Goal: Information Seeking & Learning: Learn about a topic

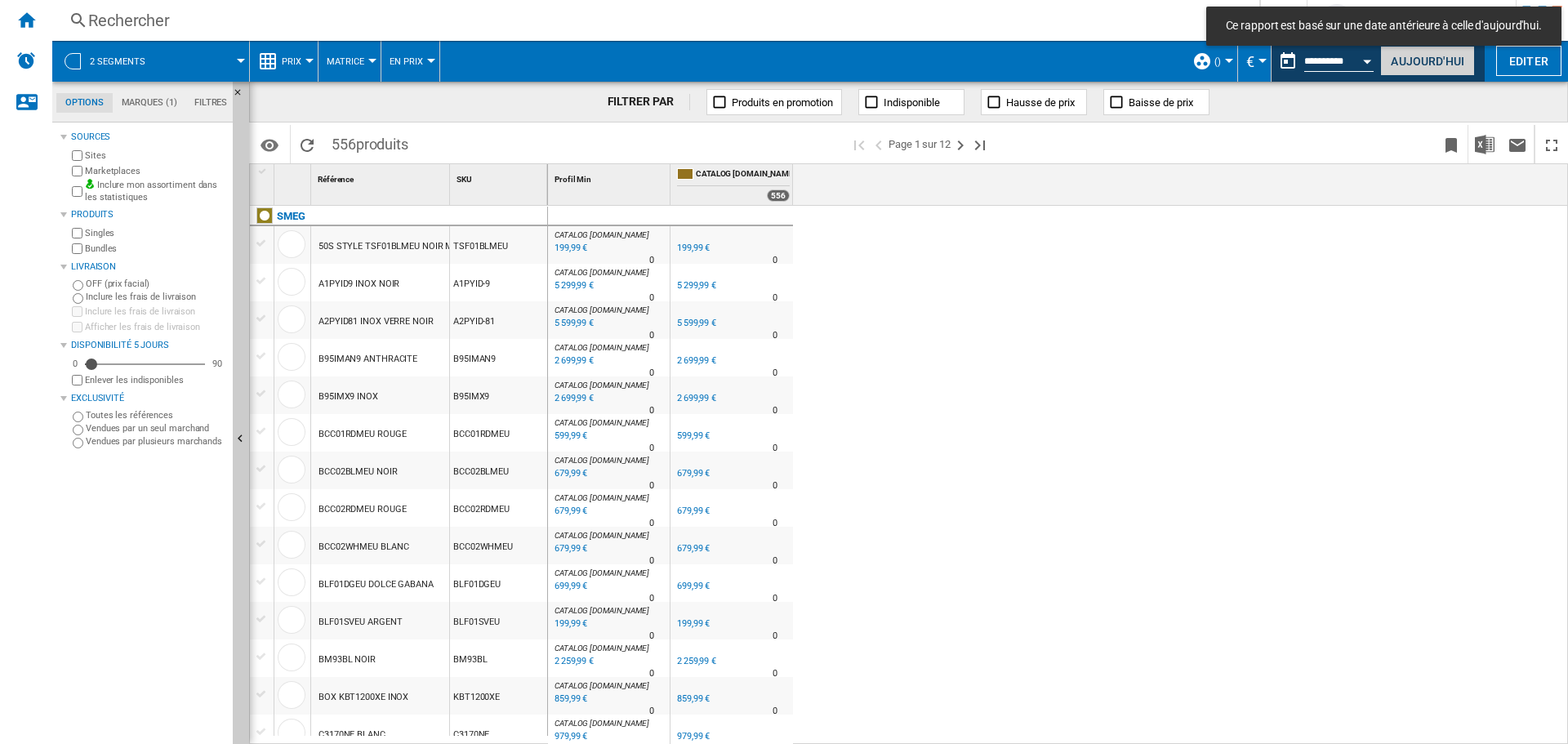
click at [1434, 62] on button "Aujourd'hui" at bounding box center [1428, 61] width 95 height 30
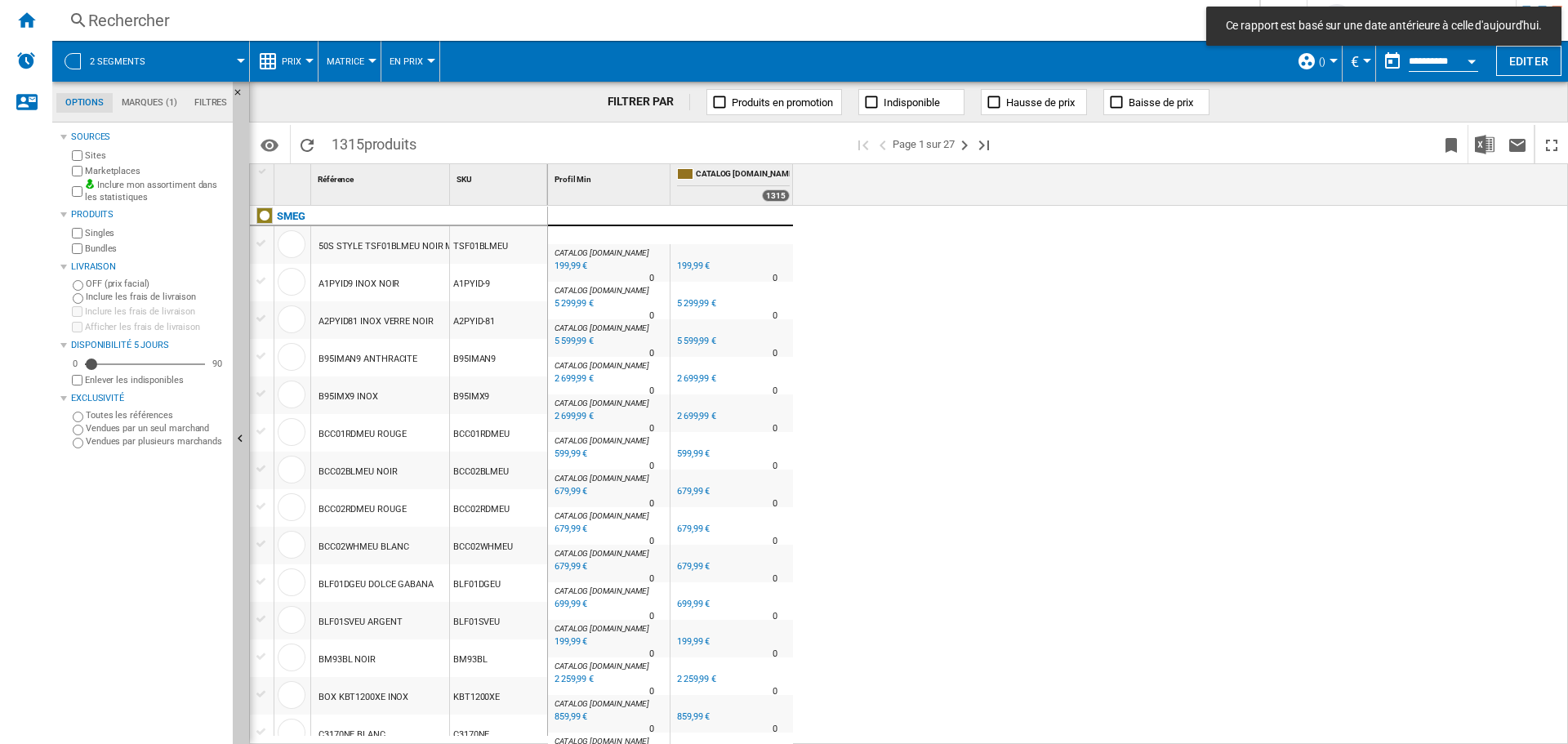
click at [1306, 64] on ng-md-icon at bounding box center [1306, 61] width 19 height 19
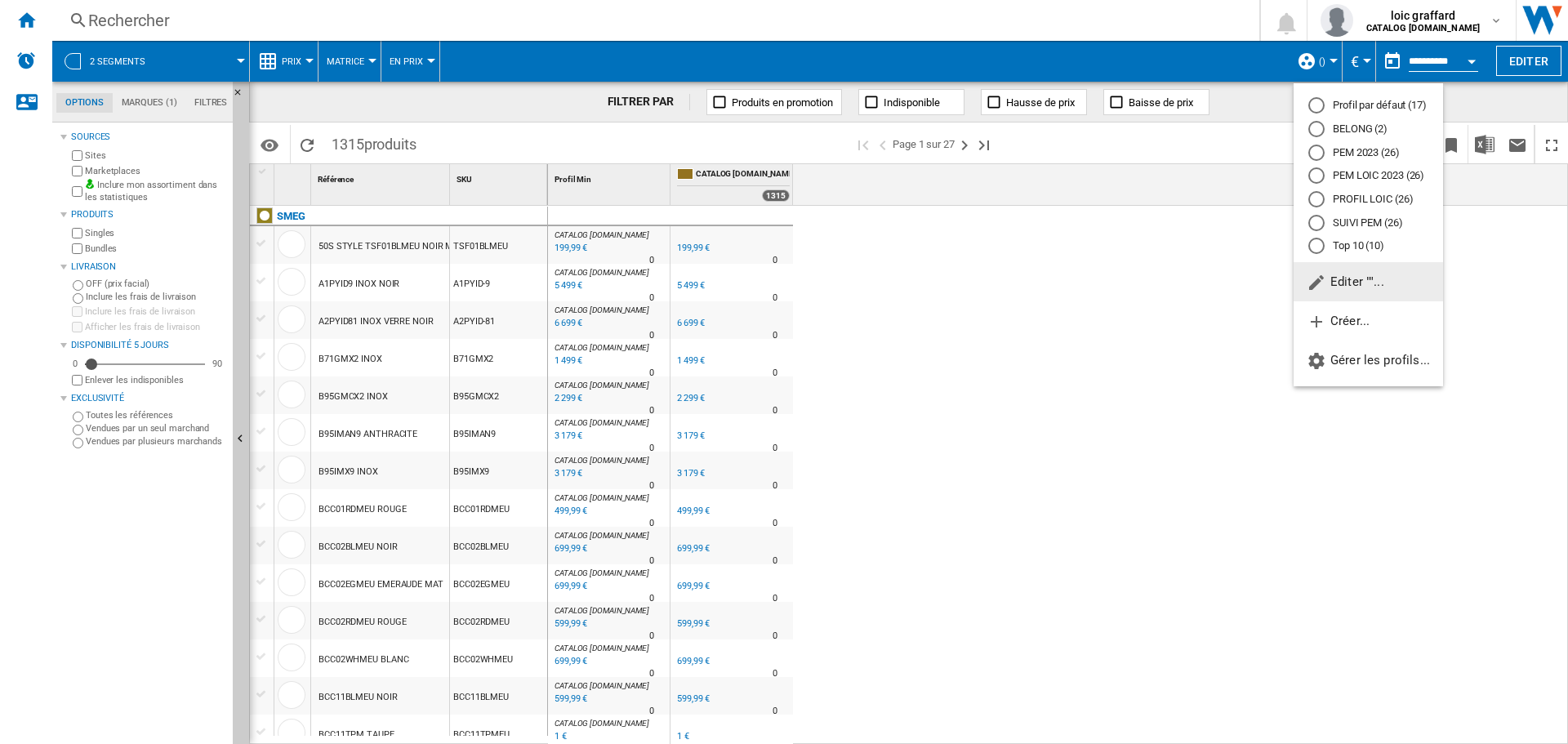
click at [1321, 196] on div "PROFIL LOIC (26)" at bounding box center [1316, 199] width 17 height 17
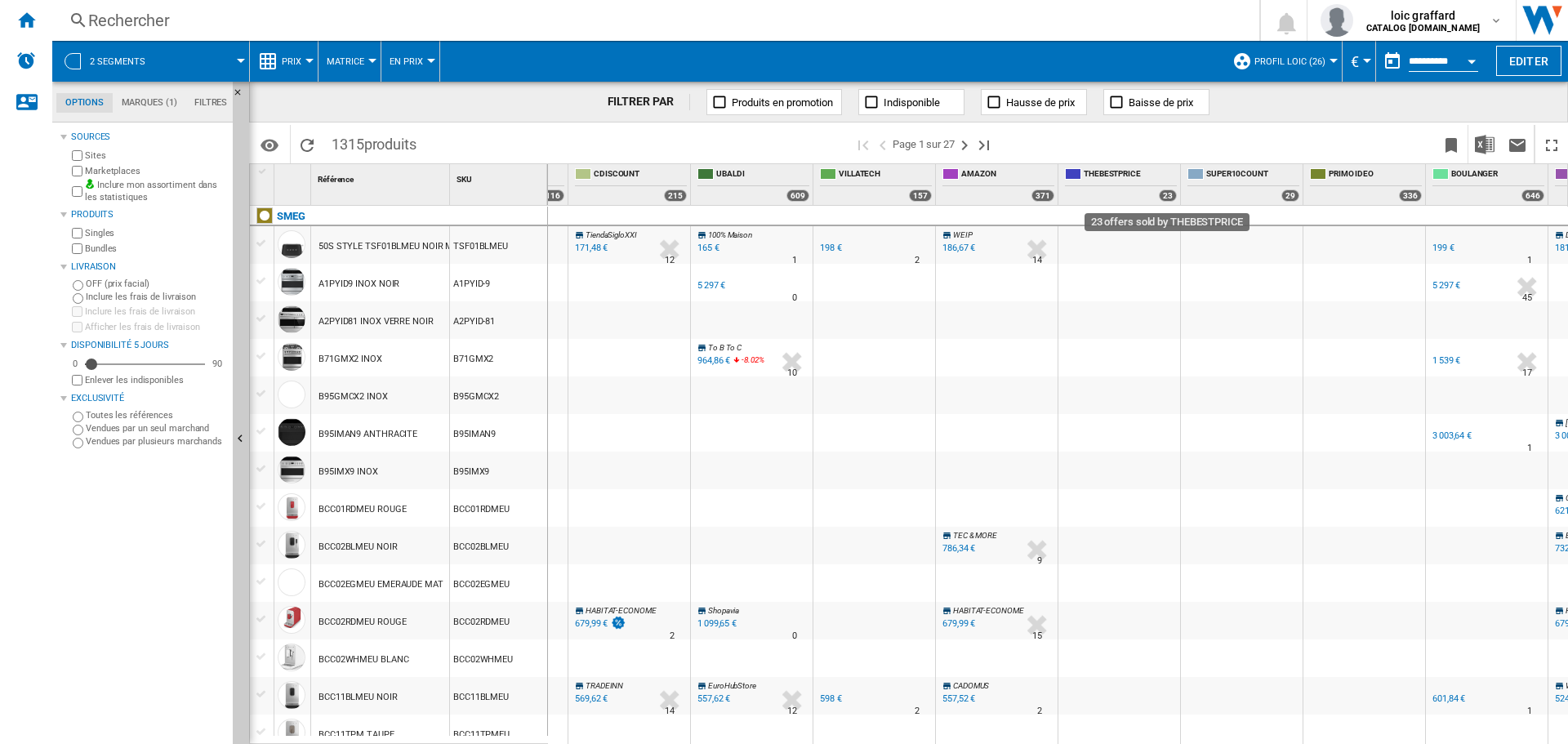
click at [1166, 193] on div "23" at bounding box center [1168, 196] width 18 height 12
click at [1121, 173] on span "THEBESTPRICE" at bounding box center [1131, 175] width 93 height 14
click at [1163, 193] on div "23" at bounding box center [1168, 196] width 18 height 12
click at [1165, 197] on div "23" at bounding box center [1168, 196] width 18 height 12
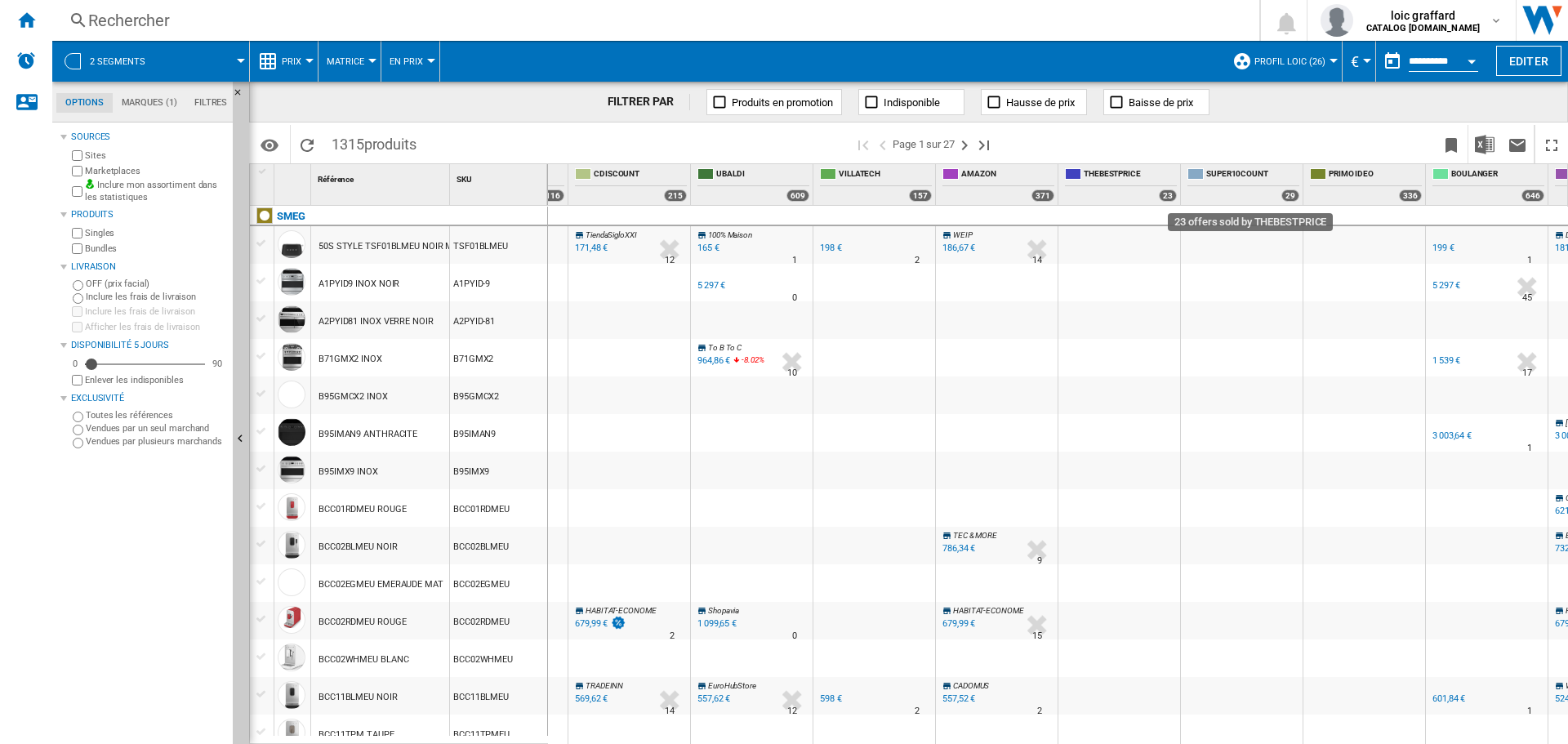
click at [1165, 197] on div "23" at bounding box center [1168, 196] width 18 height 12
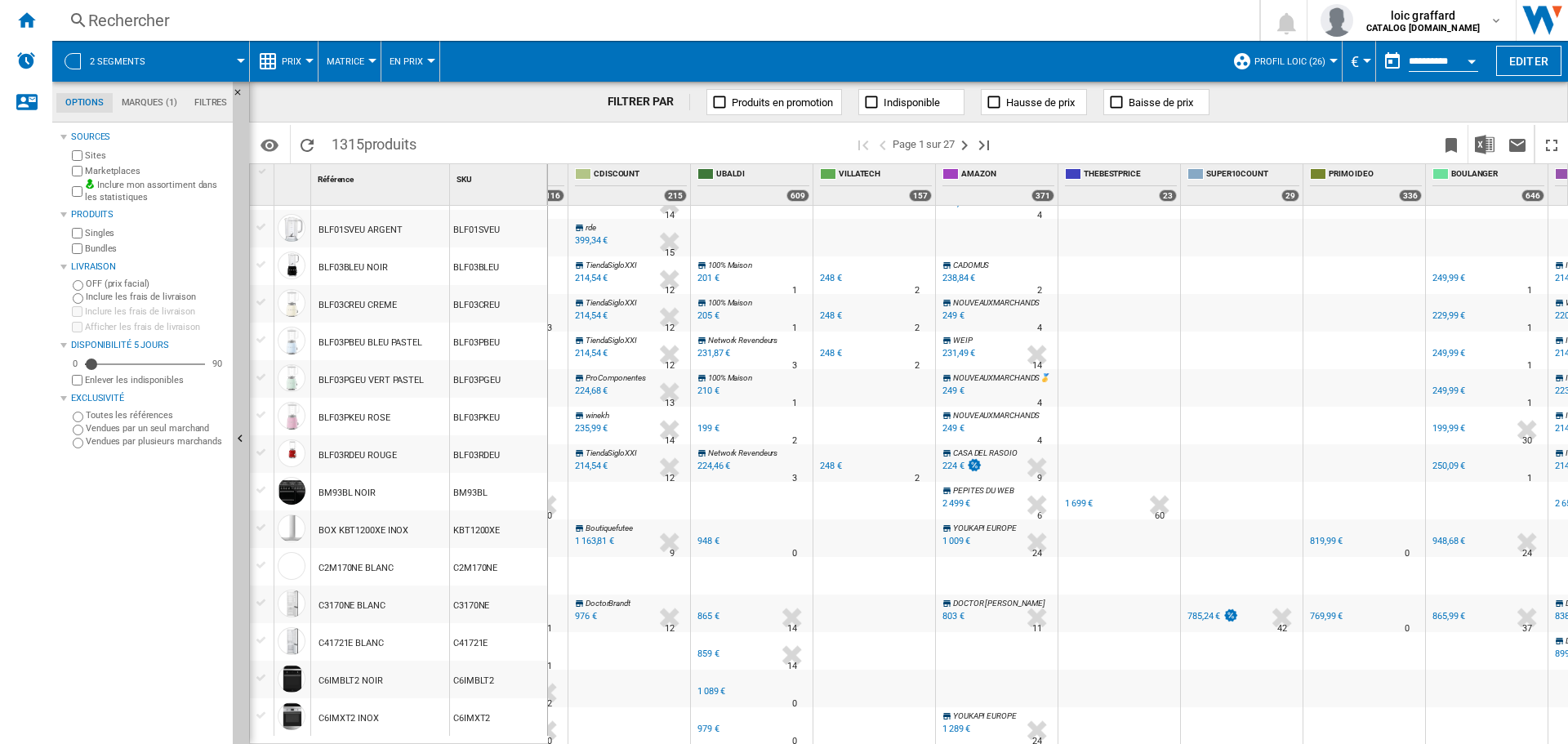
click at [1073, 498] on div "1 699 €" at bounding box center [1079, 504] width 28 height 11
